Goal: Task Accomplishment & Management: Complete application form

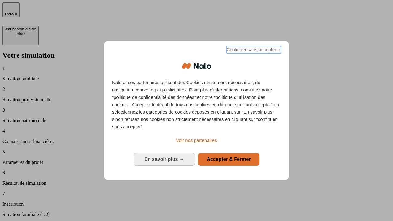
click at [253, 51] on span "Continuer sans accepter →" at bounding box center [253, 49] width 55 height 7
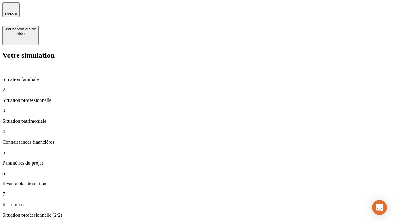
type input "30 000"
type input "1 000"
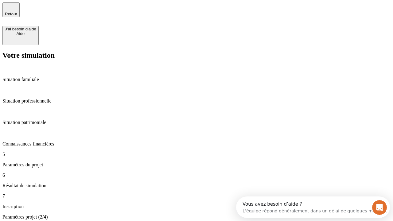
type input "40"
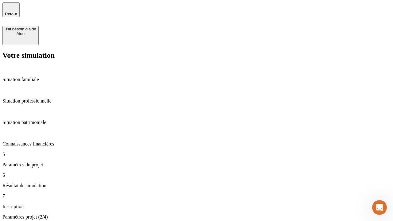
type input "200 000"
type input "640"
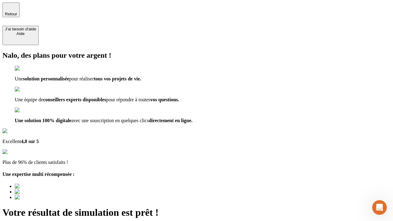
type input "[EMAIL_ADDRESS][DOMAIN_NAME]"
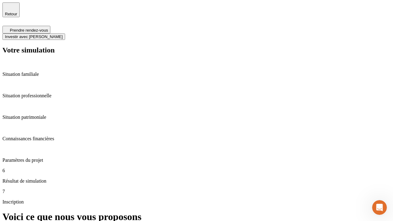
click at [63, 34] on span "Investir avec [PERSON_NAME]" at bounding box center [34, 36] width 58 height 5
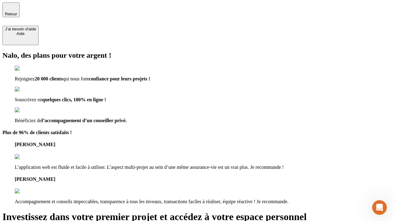
type input "[EMAIL_ADDRESS][DOMAIN_NAME]"
